Goal: Transaction & Acquisition: Purchase product/service

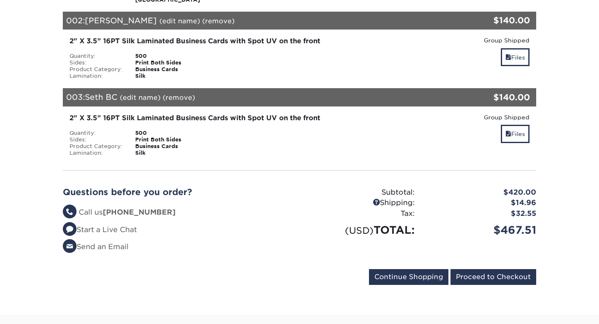
scroll to position [279, 0]
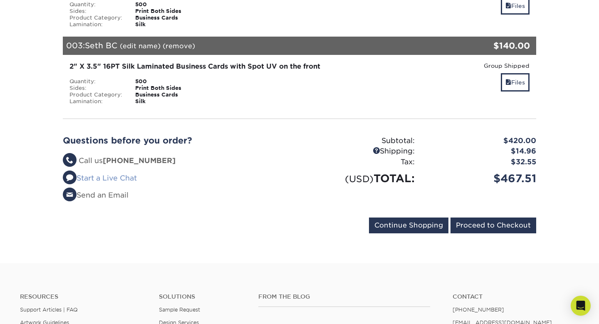
click at [74, 180] on span at bounding box center [70, 178] width 14 height 14
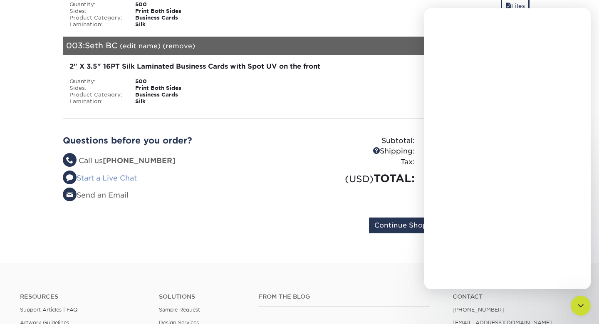
scroll to position [0, 0]
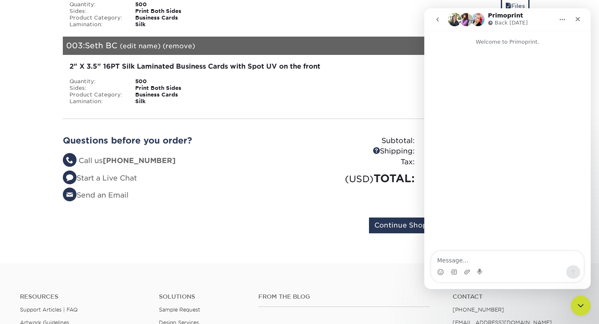
click at [501, 259] on textarea "Message…" at bounding box center [507, 258] width 152 height 14
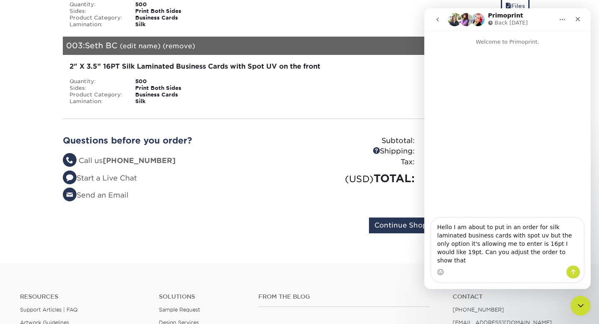
type textarea "Hello I am about to put in an order for silk laminated business cards with spot…"
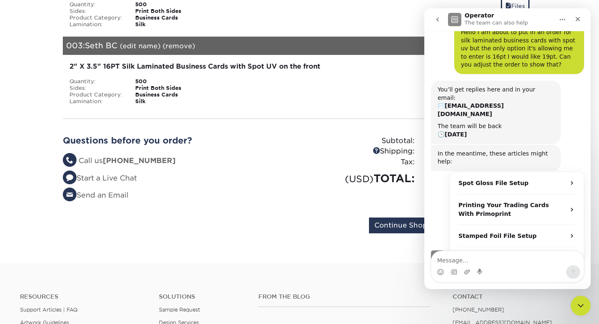
scroll to position [34, 0]
